Goal: Use online tool/utility: Utilize a website feature to perform a specific function

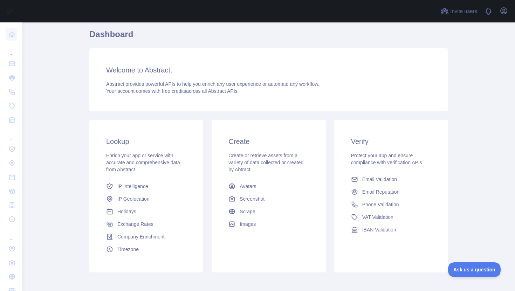
scroll to position [25, 0]
click at [367, 179] on span "Email Validation" at bounding box center [379, 178] width 35 height 7
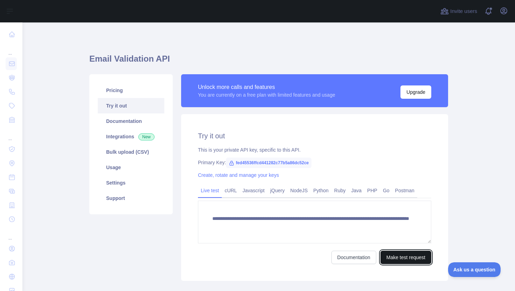
click at [401, 257] on button "Make test request" at bounding box center [405, 257] width 51 height 13
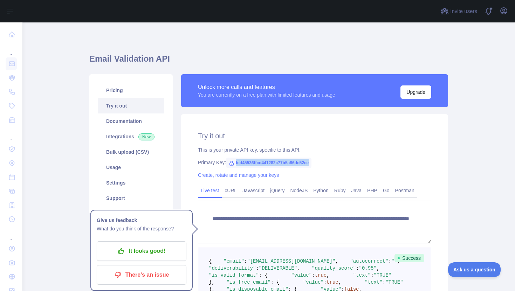
drag, startPoint x: 319, startPoint y: 162, endPoint x: 231, endPoint y: 165, distance: 88.7
click at [231, 165] on span "fed45536ffcd441282c77b5a86dc52ce" at bounding box center [268, 163] width 85 height 11
copy span "fed45536ffcd441282c77b5a86dc52ce"
click at [230, 188] on link "cURL" at bounding box center [231, 190] width 18 height 11
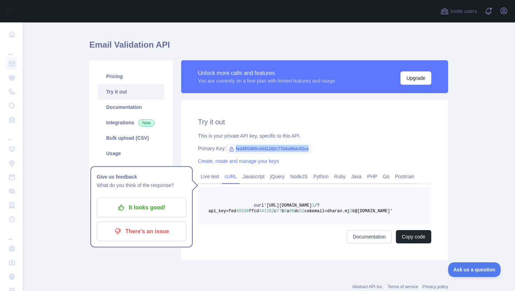
scroll to position [15, 0]
